Goal: Information Seeking & Learning: Learn about a topic

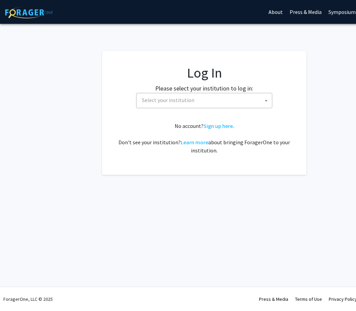
select select
click at [235, 99] on span "Select your institution" at bounding box center [205, 100] width 133 height 14
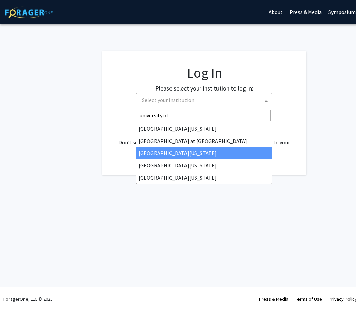
type input "university of"
select select "13"
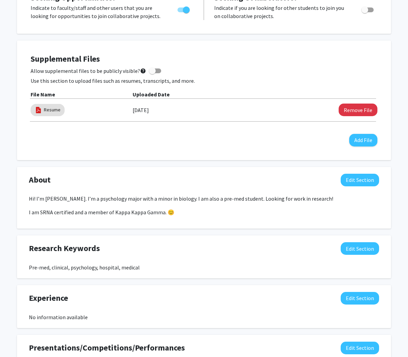
scroll to position [167, 0]
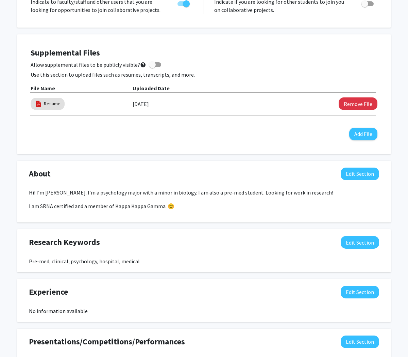
click at [350, 177] on button "Edit Section" at bounding box center [360, 173] width 38 height 13
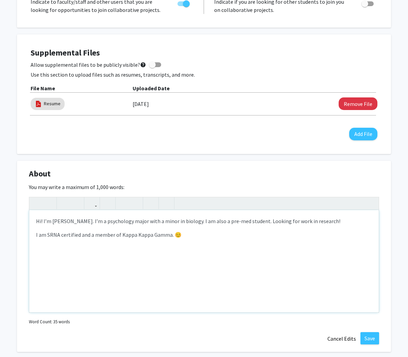
drag, startPoint x: 38, startPoint y: 232, endPoint x: 212, endPoint y: 233, distance: 173.9
click at [212, 233] on p "I am SRNA certified and a member of Kappa Kappa Gamma. 😊" at bounding box center [204, 234] width 336 height 8
drag, startPoint x: 212, startPoint y: 233, endPoint x: 47, endPoint y: 232, distance: 165.0
click at [47, 232] on p "I am SRNA certified and a member of Kappa Kappa Gamma. 😊" at bounding box center [204, 234] width 336 height 8
type textarea "<p>Hi! I’m [PERSON_NAME]. I’m a psychology major with a minor in biology. I am …"
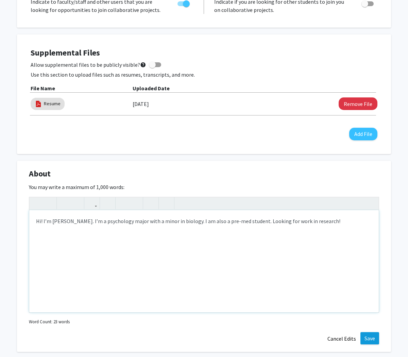
click at [356, 311] on button "Save" at bounding box center [370, 338] width 19 height 12
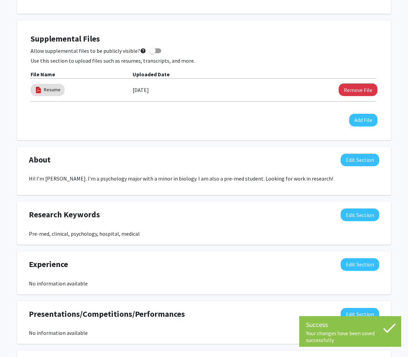
scroll to position [0, 0]
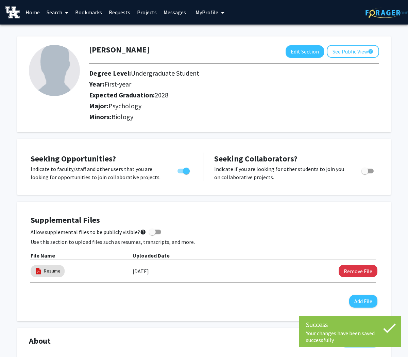
click at [143, 14] on link "Projects" at bounding box center [147, 12] width 27 height 24
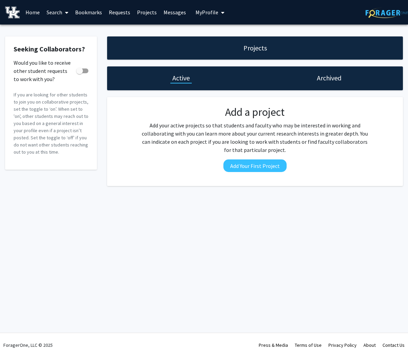
click at [60, 13] on link "Search" at bounding box center [57, 12] width 29 height 24
click at [63, 26] on span "Faculty/Staff" at bounding box center [68, 32] width 50 height 14
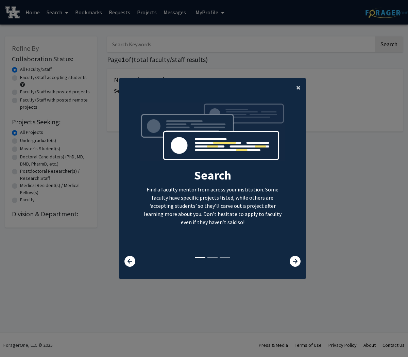
click at [303, 97] on button "×" at bounding box center [298, 87] width 15 height 19
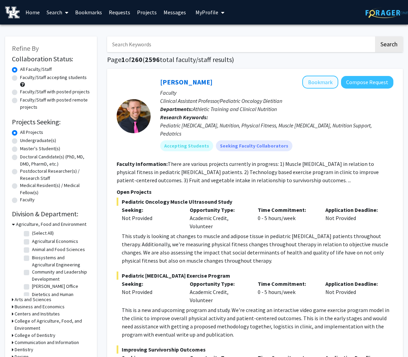
click at [321, 84] on button "Bookmark" at bounding box center [321, 82] width 36 height 13
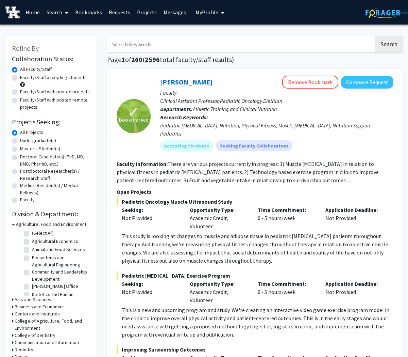
click at [24, 138] on label "Undergraduate(s)" at bounding box center [38, 140] width 36 height 7
click at [24, 138] on input "Undergraduate(s)" at bounding box center [22, 139] width 4 height 4
radio input "true"
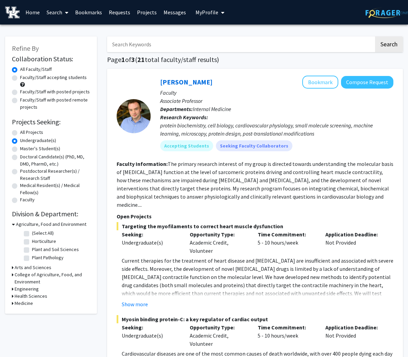
click at [44, 268] on h3 "Arts and Sciences" at bounding box center [33, 267] width 37 height 7
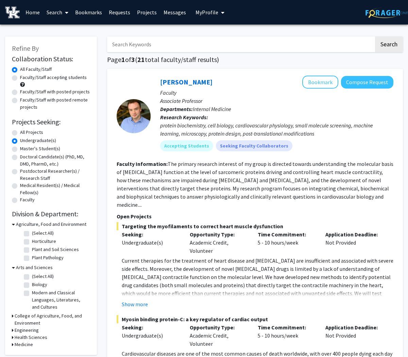
click at [36, 284] on label "Biology" at bounding box center [39, 284] width 15 height 7
click at [36, 284] on input "Biology" at bounding box center [34, 283] width 4 height 4
checkbox input "true"
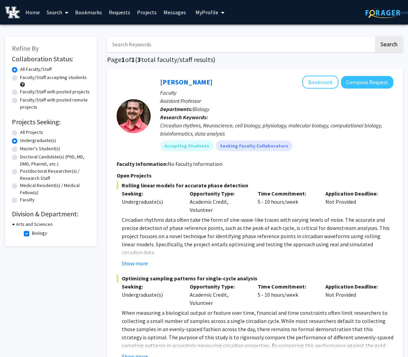
click at [18, 224] on h3 "Arts and Sciences" at bounding box center [34, 224] width 37 height 7
click at [12, 224] on div "Refine By Collaboration Status: Collaboration Status All Faculty/Staff Collabor…" at bounding box center [51, 135] width 92 height 198
click at [16, 225] on h3 "Arts and Sciences" at bounding box center [33, 224] width 37 height 7
click at [39, 232] on label "Biology" at bounding box center [39, 232] width 15 height 7
click at [36, 232] on input "Biology" at bounding box center [34, 231] width 4 height 4
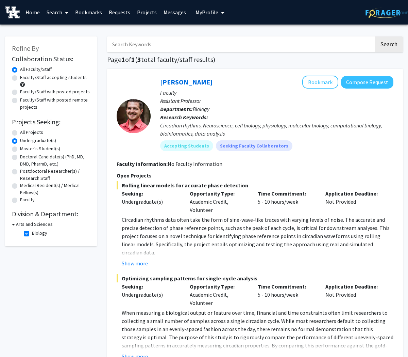
checkbox input "false"
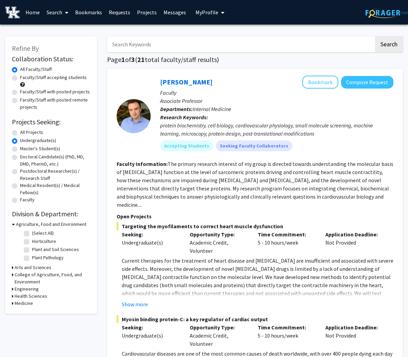
click at [20, 296] on h3 "Health Sciences" at bounding box center [31, 295] width 33 height 7
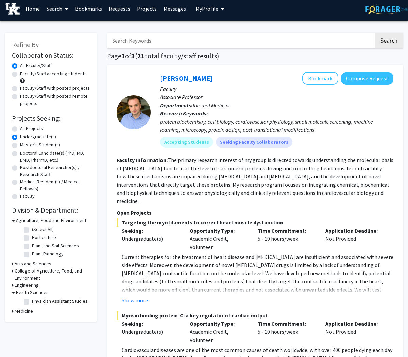
scroll to position [10, 0]
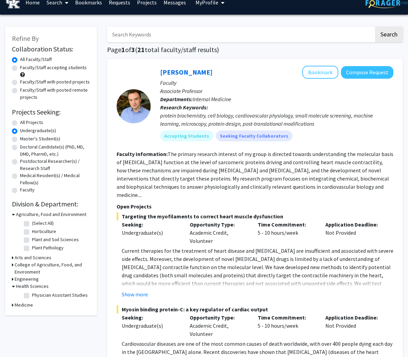
click at [26, 305] on h3 "Medicine" at bounding box center [24, 304] width 18 height 7
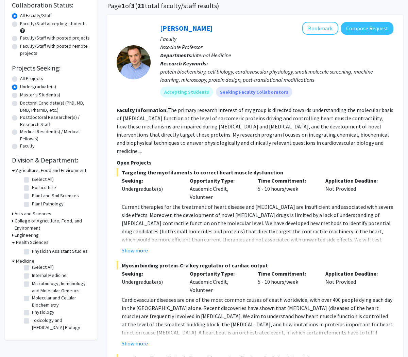
scroll to position [3, 0]
click at [32, 268] on label "(Select All)" at bounding box center [43, 266] width 22 height 7
click at [32, 268] on input "(Select All)" at bounding box center [34, 265] width 4 height 4
checkbox input "true"
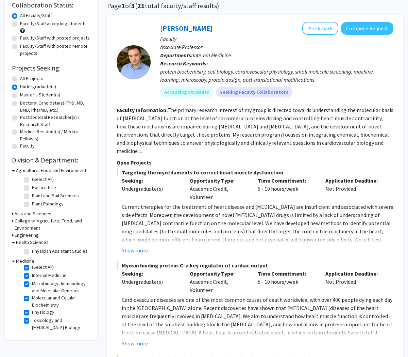
checkbox input "true"
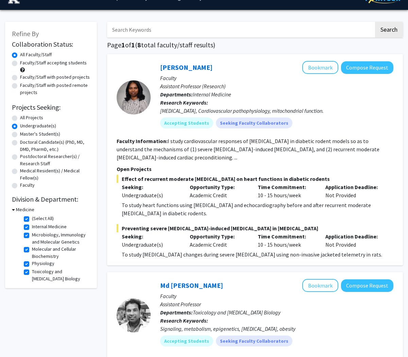
scroll to position [17, 0]
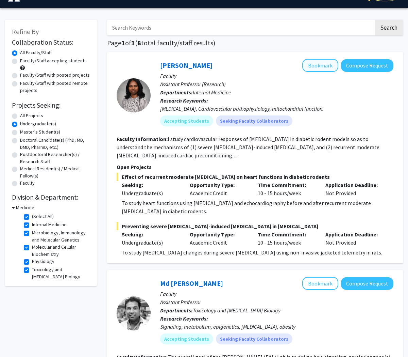
click at [320, 64] on button "Bookmark" at bounding box center [321, 65] width 36 height 13
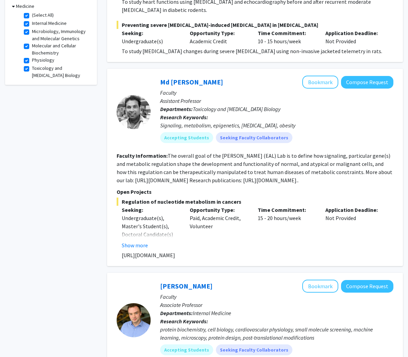
scroll to position [218, 0]
click at [315, 87] on button "Bookmark" at bounding box center [321, 82] width 36 height 13
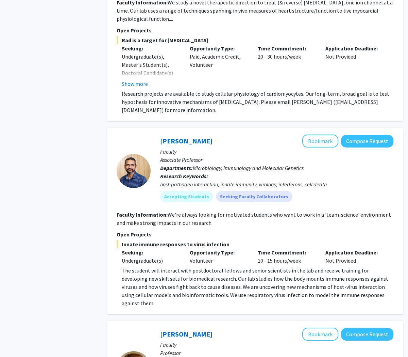
scroll to position [1302, 0]
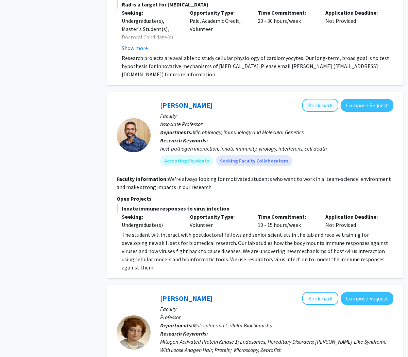
click at [319, 99] on button "Bookmark" at bounding box center [321, 105] width 36 height 13
click at [318, 99] on button "Bookmark" at bounding box center [321, 105] width 36 height 13
click at [332, 99] on button "Bookmark" at bounding box center [321, 105] width 36 height 13
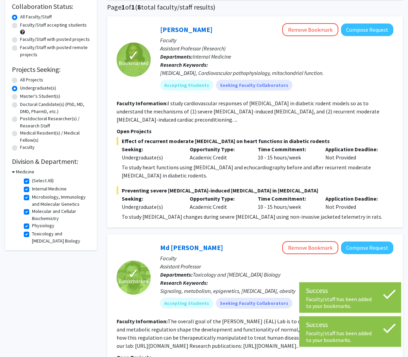
scroll to position [0, 0]
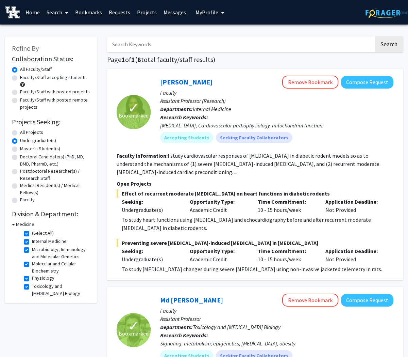
click at [90, 12] on link "Bookmarks" at bounding box center [89, 12] width 34 height 24
click at [356, 79] on button "Compose Request" at bounding box center [367, 82] width 52 height 13
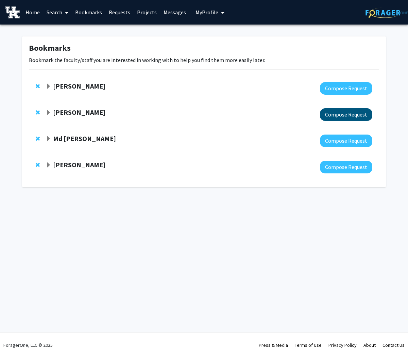
click at [337, 115] on button "Compose Request" at bounding box center [346, 114] width 52 height 13
click at [342, 84] on button "Compose Request" at bounding box center [346, 88] width 52 height 13
click at [67, 13] on icon at bounding box center [66, 12] width 3 height 5
click at [68, 32] on span "Faculty/Staff" at bounding box center [68, 32] width 50 height 14
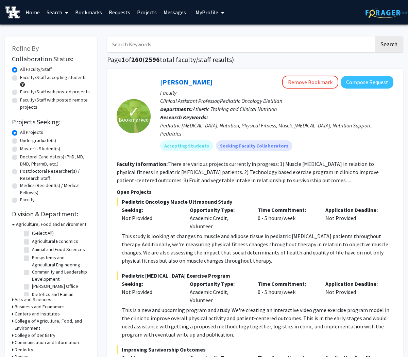
click at [46, 141] on label "Undergraduate(s)" at bounding box center [38, 140] width 36 height 7
click at [25, 141] on input "Undergraduate(s)" at bounding box center [22, 139] width 4 height 4
radio input "true"
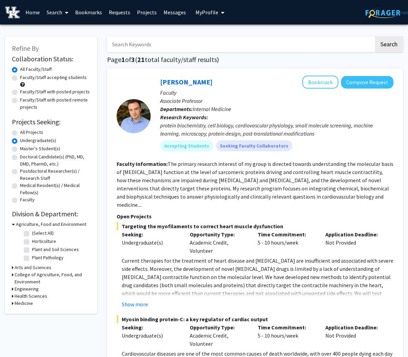
click at [36, 78] on label "Faculty/Staff accepting students" at bounding box center [53, 77] width 67 height 7
click at [25, 78] on input "Faculty/Staff accepting students" at bounding box center [22, 76] width 4 height 4
radio input "true"
click at [311, 81] on button "Bookmark" at bounding box center [321, 82] width 36 height 13
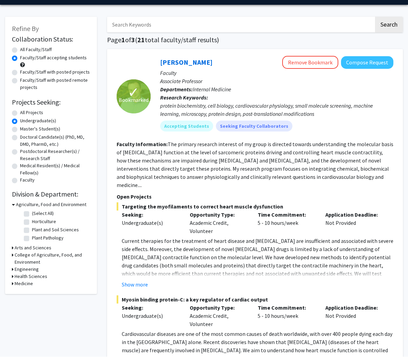
scroll to position [20, 0]
click at [32, 247] on h3 "Arts and Sciences" at bounding box center [33, 247] width 37 height 7
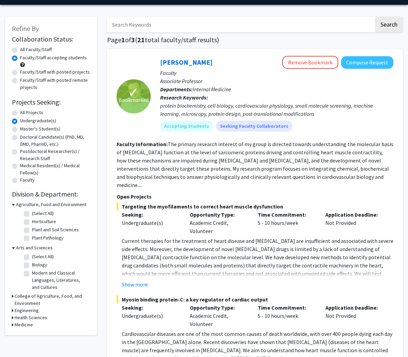
click at [32, 247] on h3 "Arts and Sciences" at bounding box center [34, 247] width 37 height 7
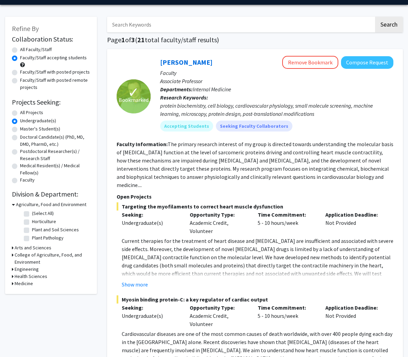
click at [34, 247] on h3 "Arts and Sciences" at bounding box center [33, 247] width 37 height 7
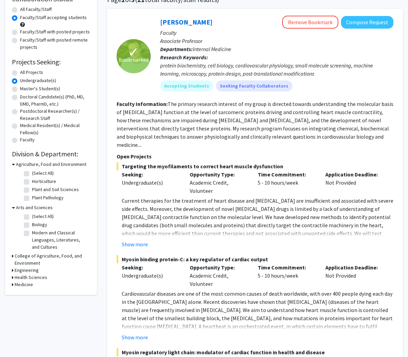
scroll to position [65, 0]
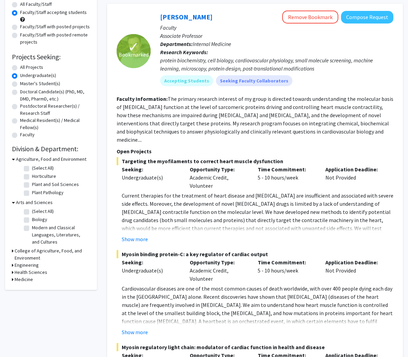
click at [29, 271] on h3 "Health Sciences" at bounding box center [31, 271] width 33 height 7
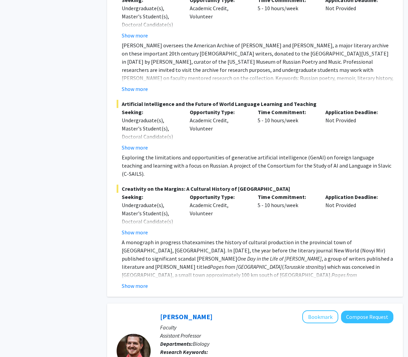
scroll to position [1678, 0]
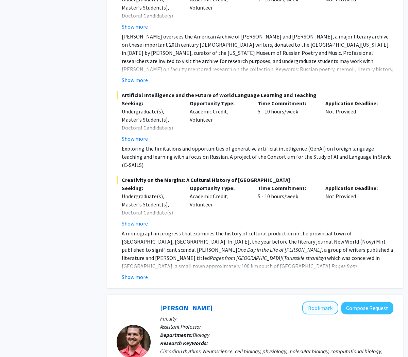
click at [324, 301] on button "Bookmark" at bounding box center [321, 307] width 36 height 13
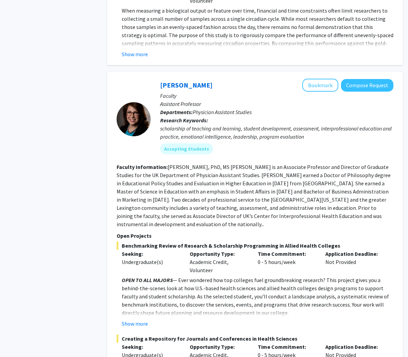
scroll to position [2206, 0]
